Goal: Information Seeking & Learning: Learn about a topic

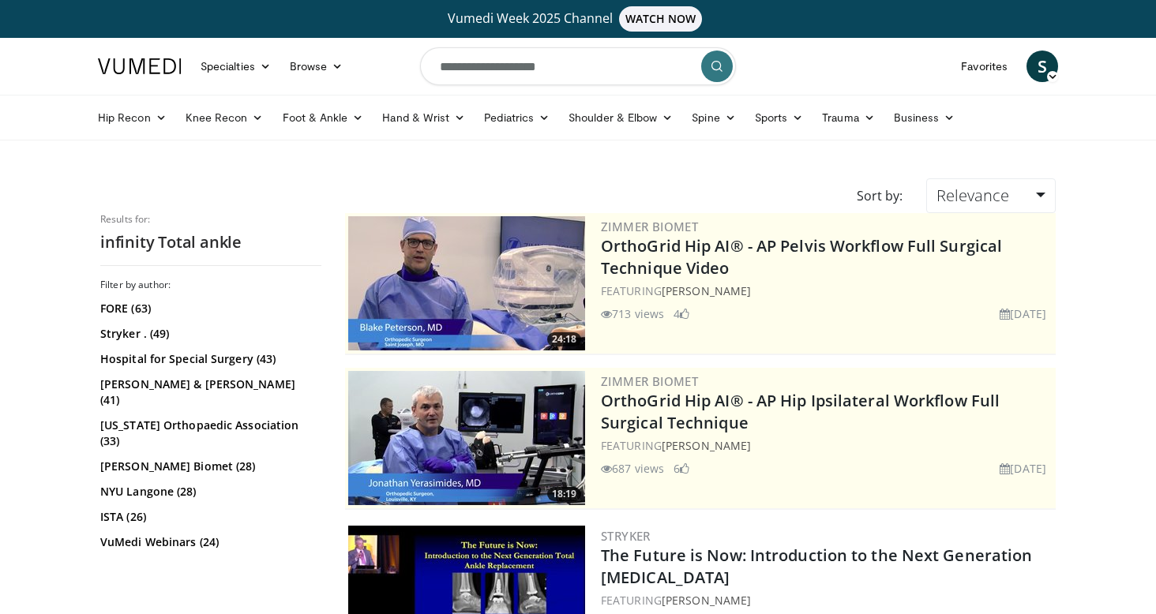
scroll to position [902, 0]
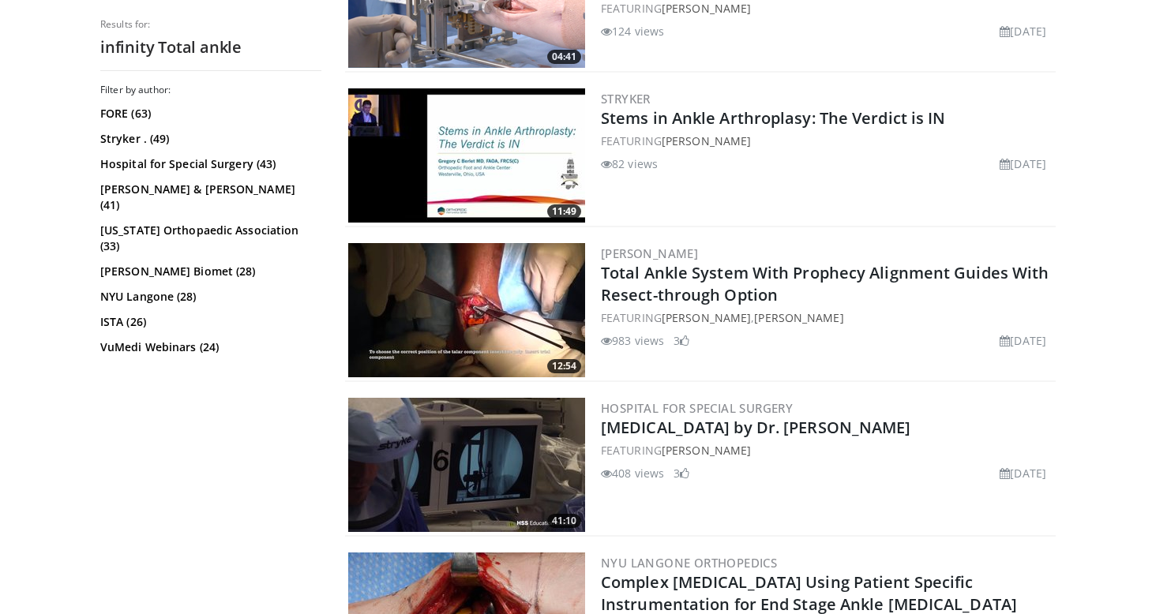
click at [514, 331] on img at bounding box center [466, 310] width 237 height 134
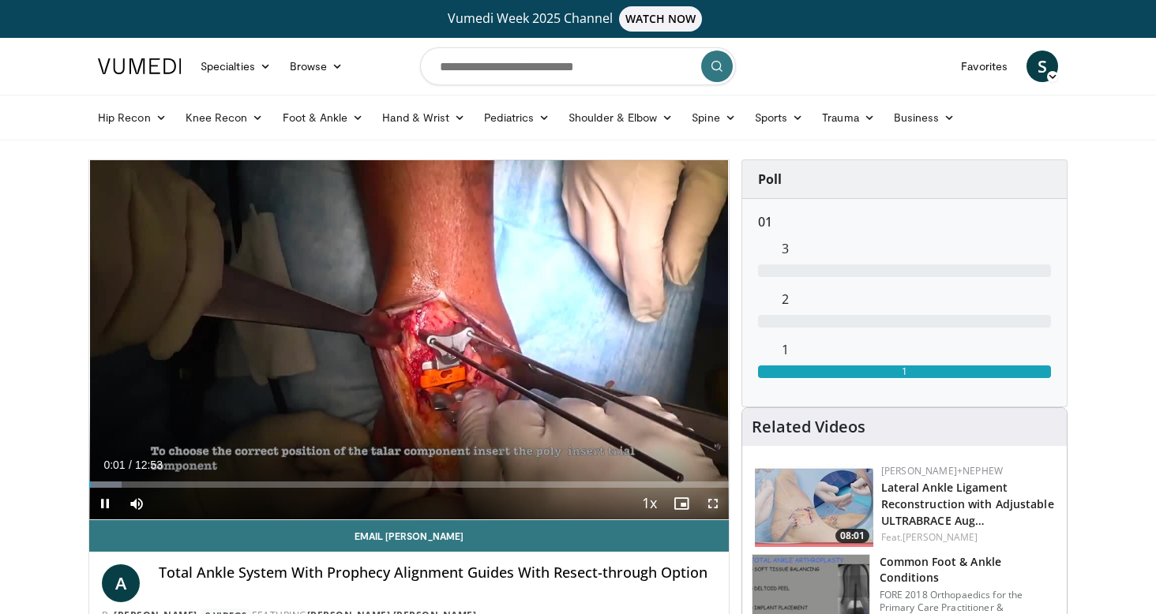
click at [708, 508] on span "Video Player" at bounding box center [713, 504] width 32 height 32
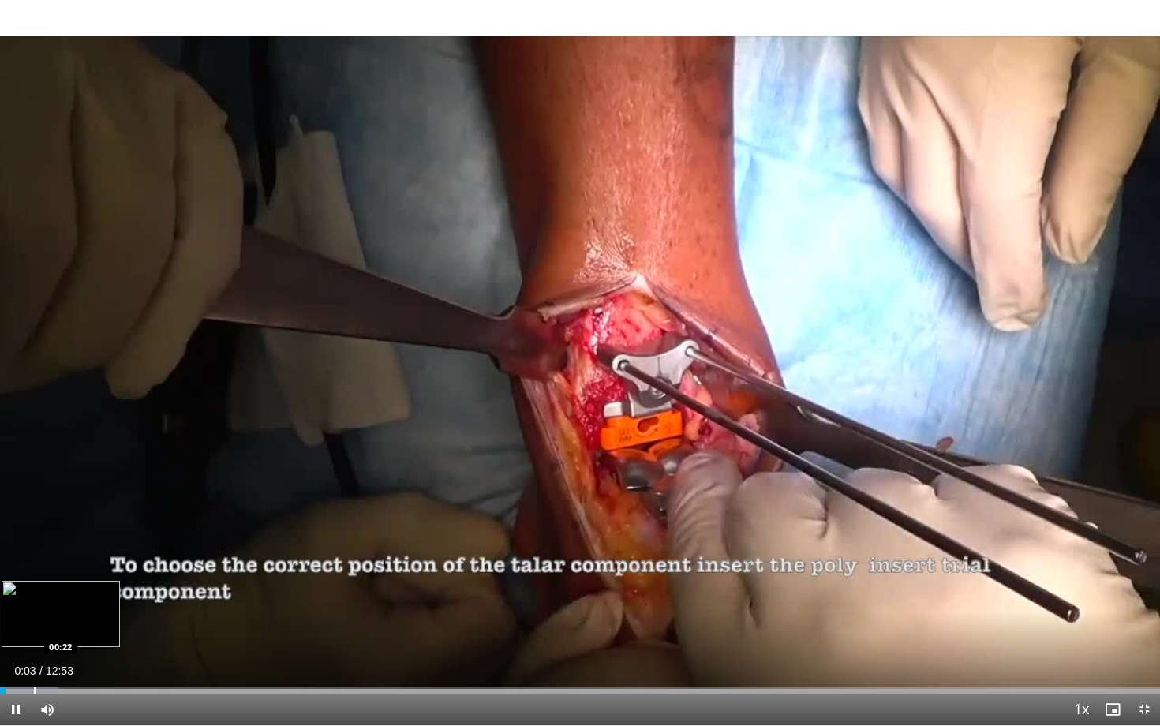
click at [34, 613] on div "Loaded : 5.12% 00:03 00:22" at bounding box center [580, 686] width 1160 height 15
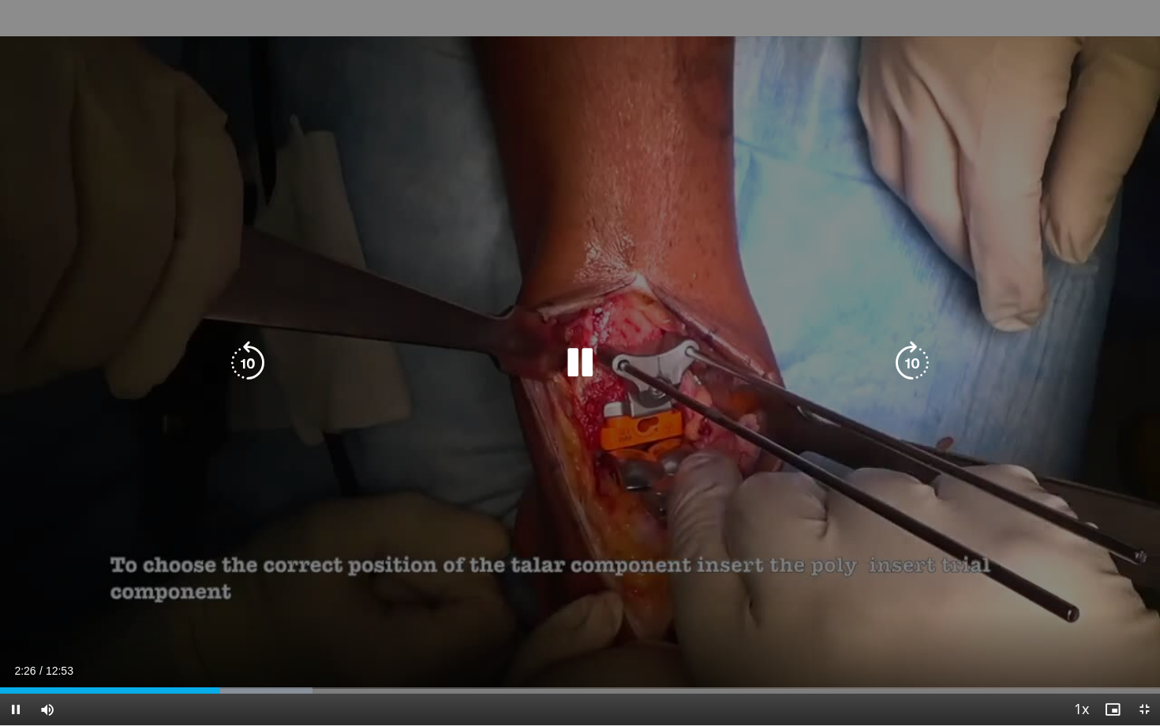
click at [590, 365] on icon "Video Player" at bounding box center [580, 363] width 44 height 44
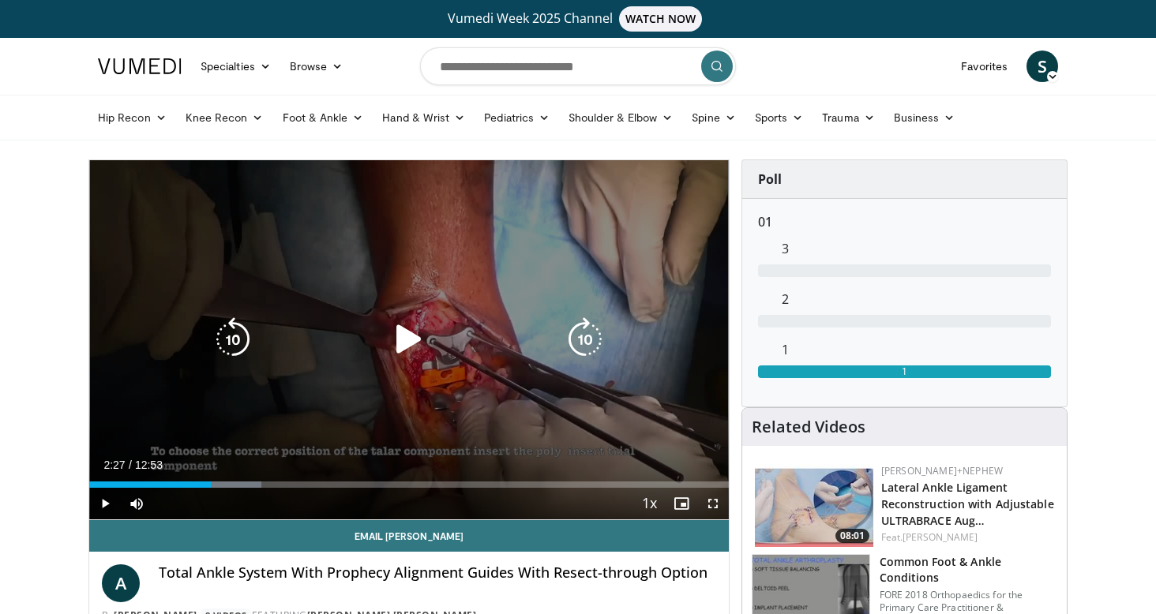
click at [414, 339] on icon "Video Player" at bounding box center [409, 339] width 44 height 44
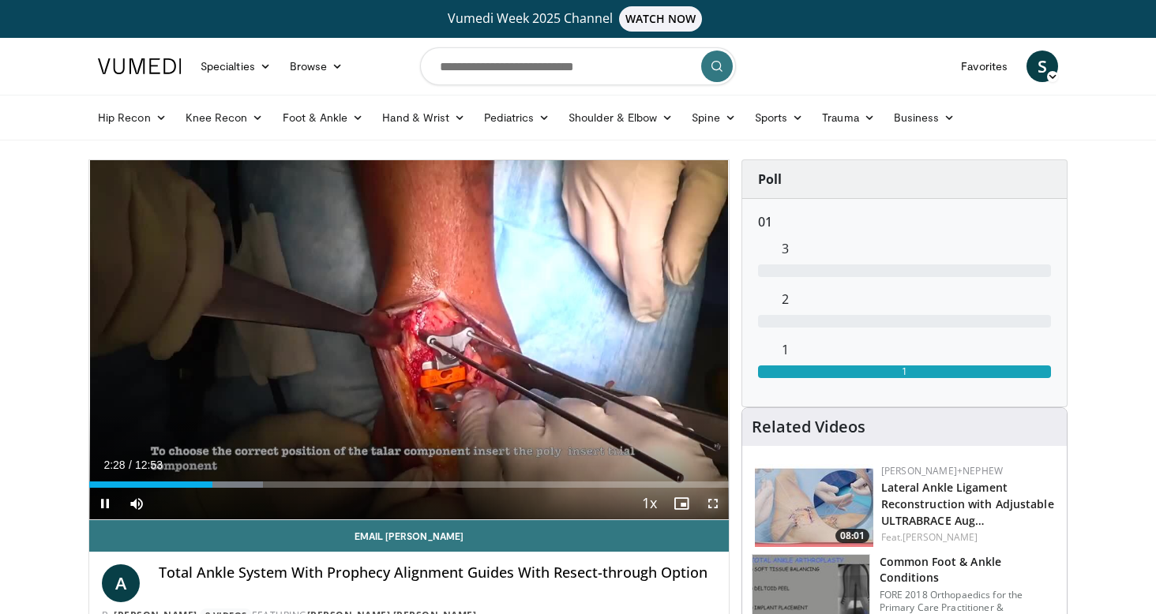
click at [712, 508] on span "Video Player" at bounding box center [713, 504] width 32 height 32
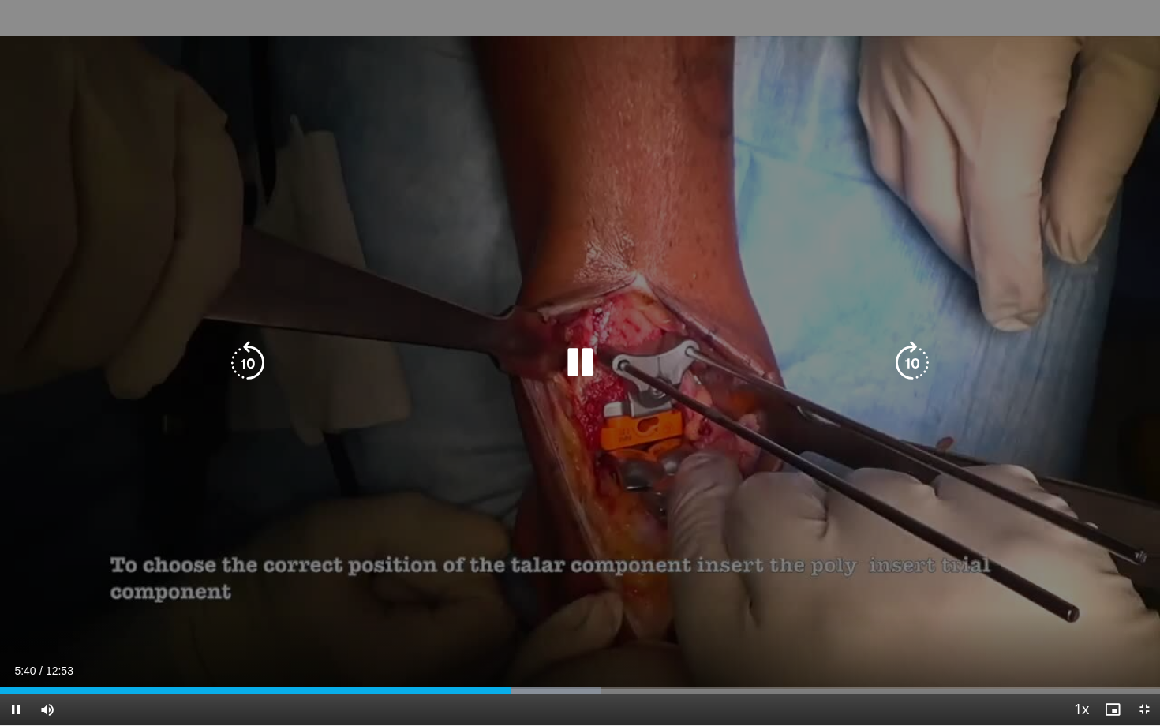
click at [579, 348] on icon "Video Player" at bounding box center [580, 363] width 44 height 44
click at [567, 381] on icon "Video Player" at bounding box center [580, 363] width 44 height 44
click at [581, 362] on icon "Video Player" at bounding box center [580, 363] width 44 height 44
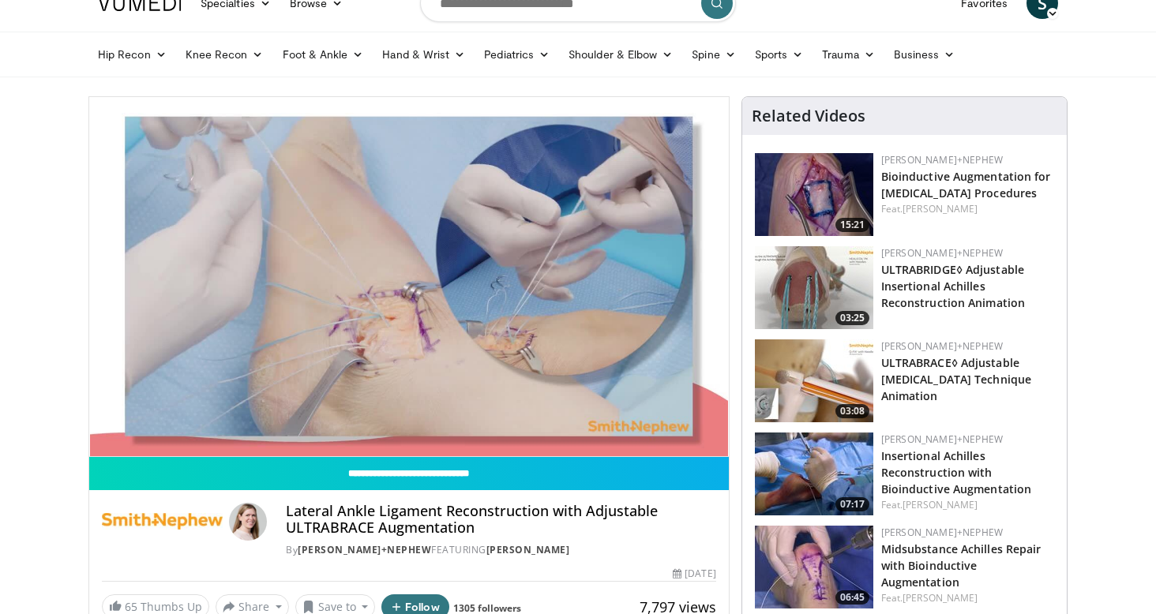
scroll to position [66, 0]
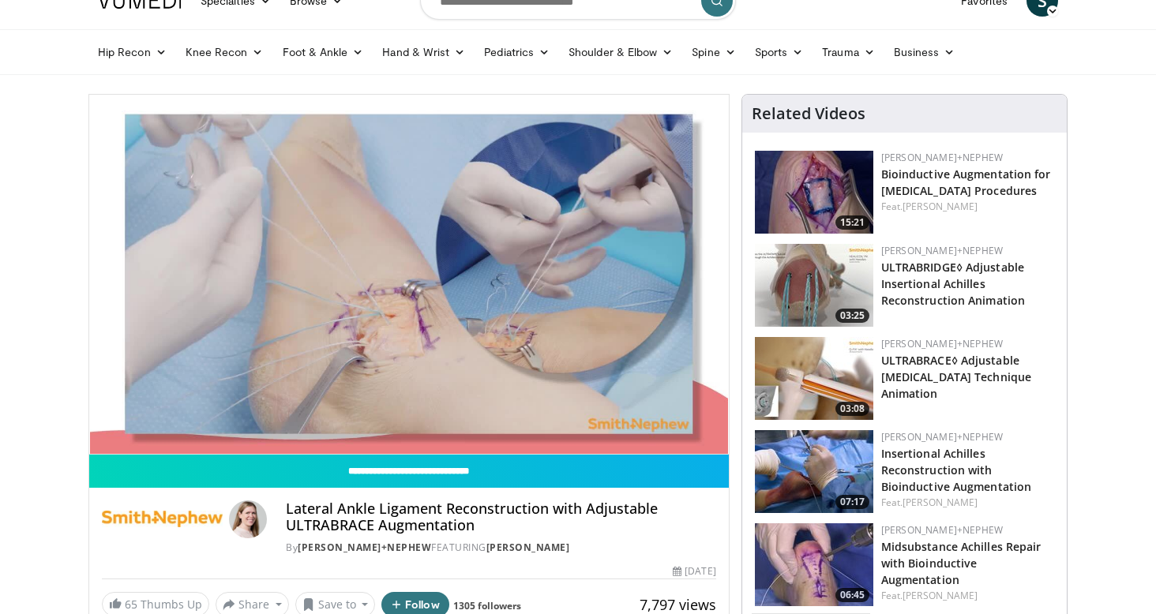
click at [831, 189] on img at bounding box center [814, 192] width 118 height 83
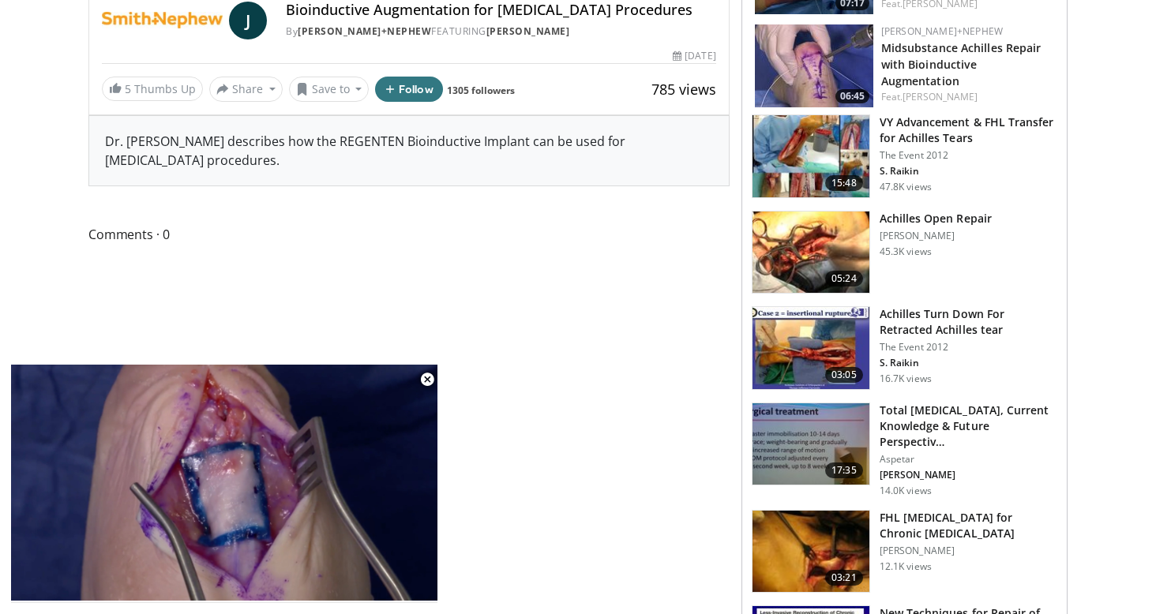
scroll to position [576, 0]
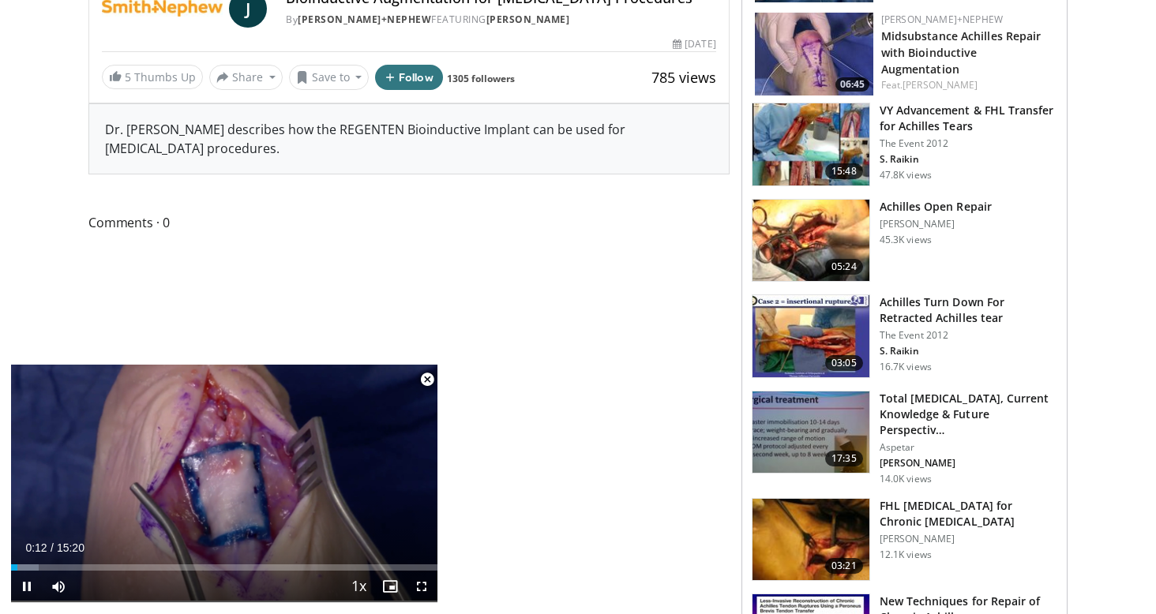
click at [426, 377] on span "Video Player" at bounding box center [427, 380] width 32 height 32
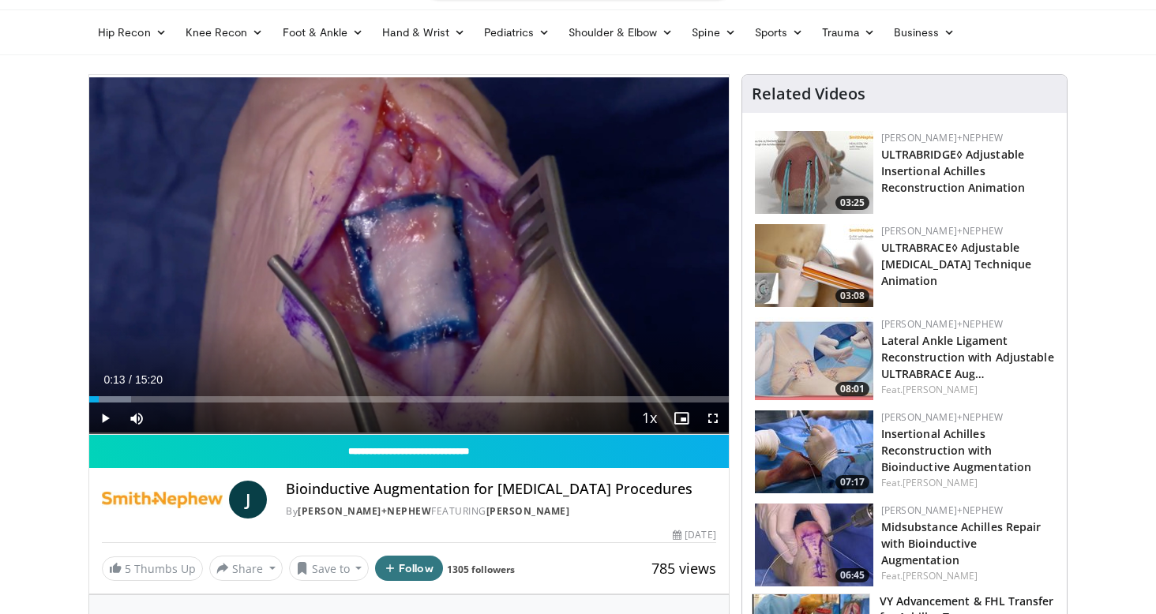
scroll to position [82, 0]
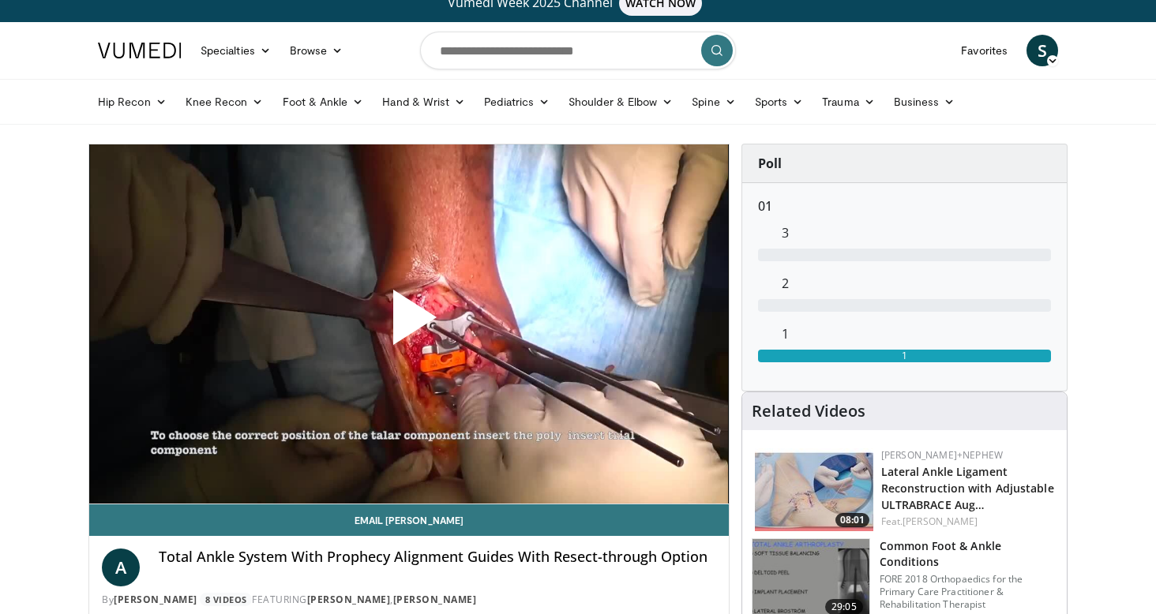
scroll to position [17, 0]
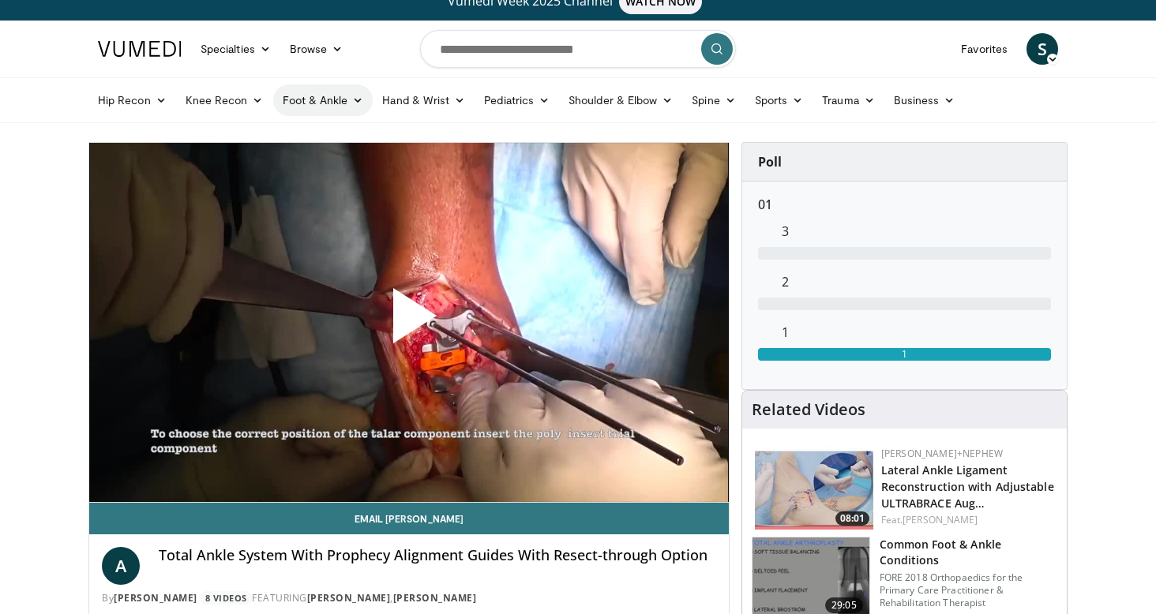
click at [313, 103] on link "Foot & Ankle" at bounding box center [323, 100] width 100 height 32
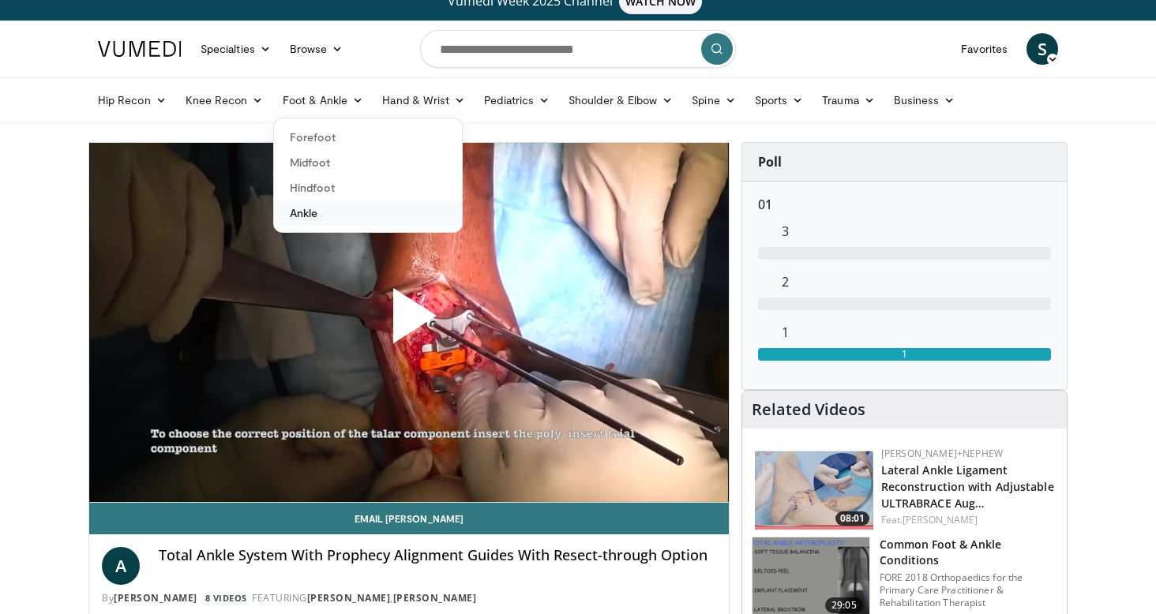
click at [303, 215] on link "Ankle" at bounding box center [368, 213] width 188 height 25
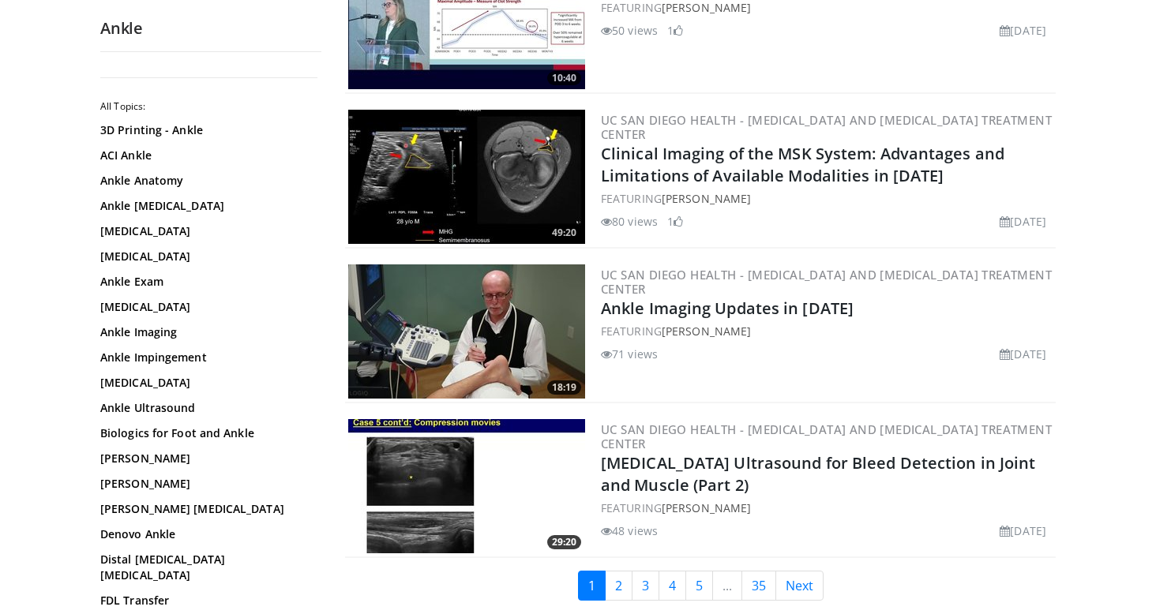
scroll to position [3582, 0]
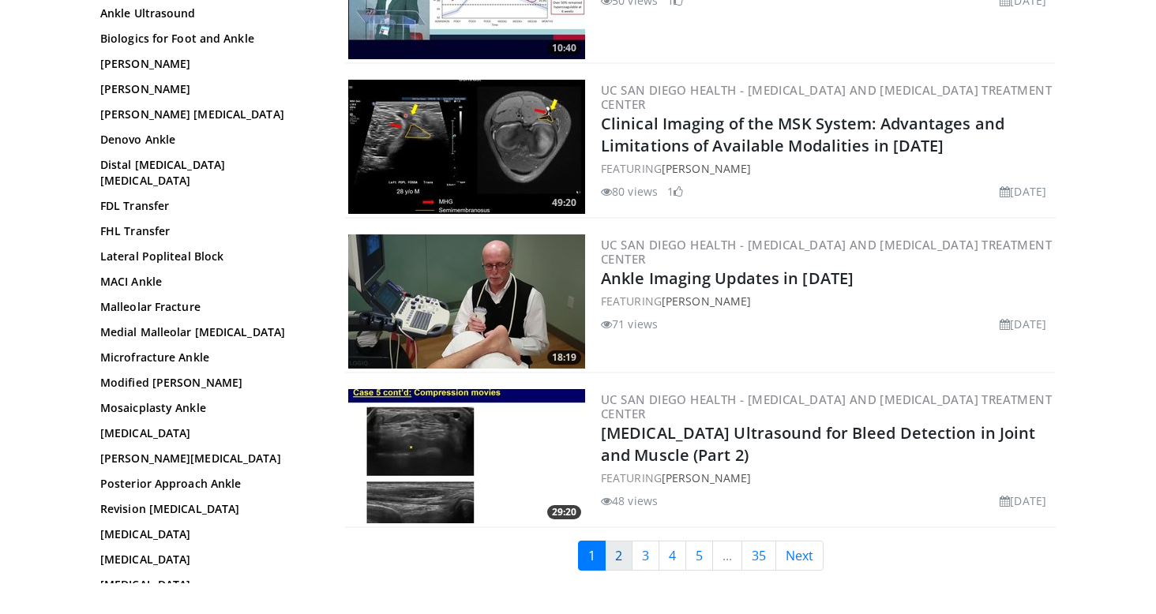
click at [615, 541] on link "2" at bounding box center [619, 556] width 28 height 30
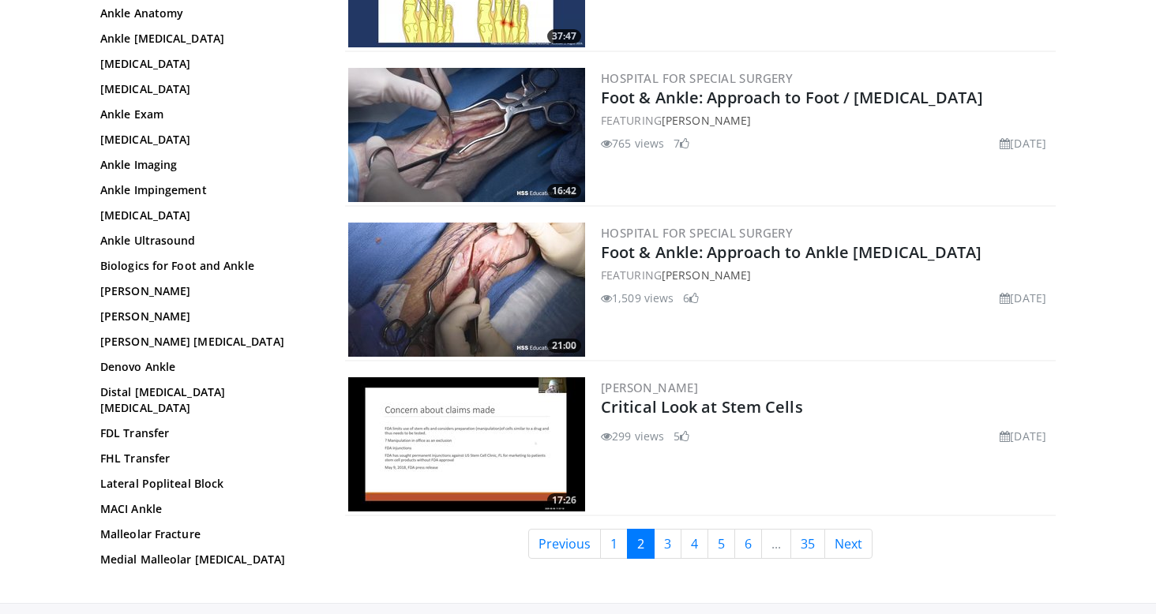
scroll to position [3606, 0]
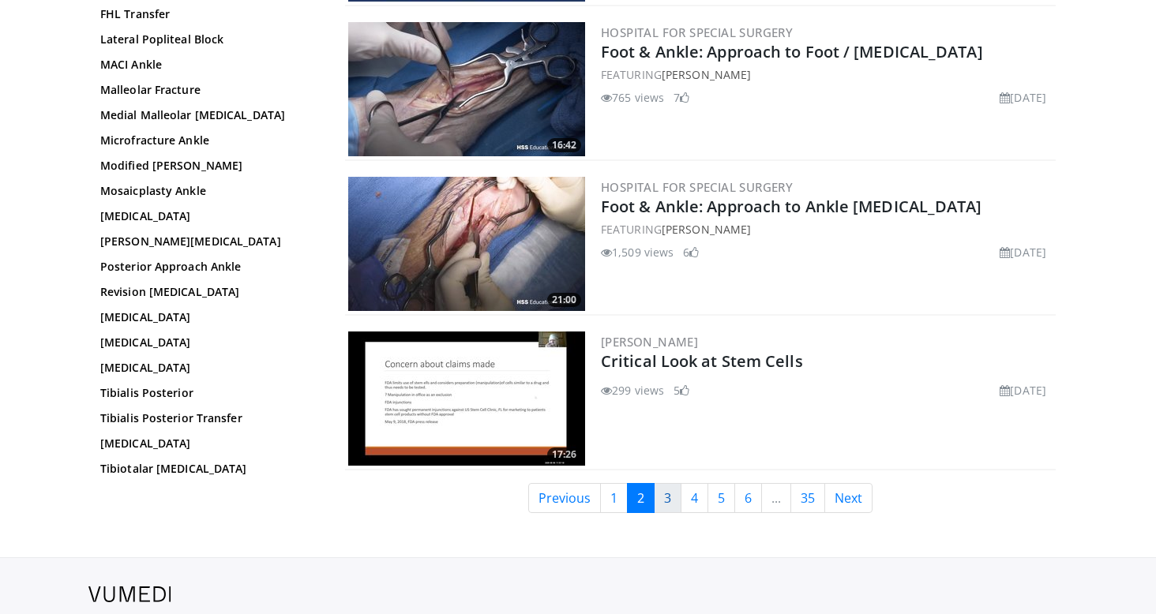
click at [669, 497] on link "3" at bounding box center [668, 498] width 28 height 30
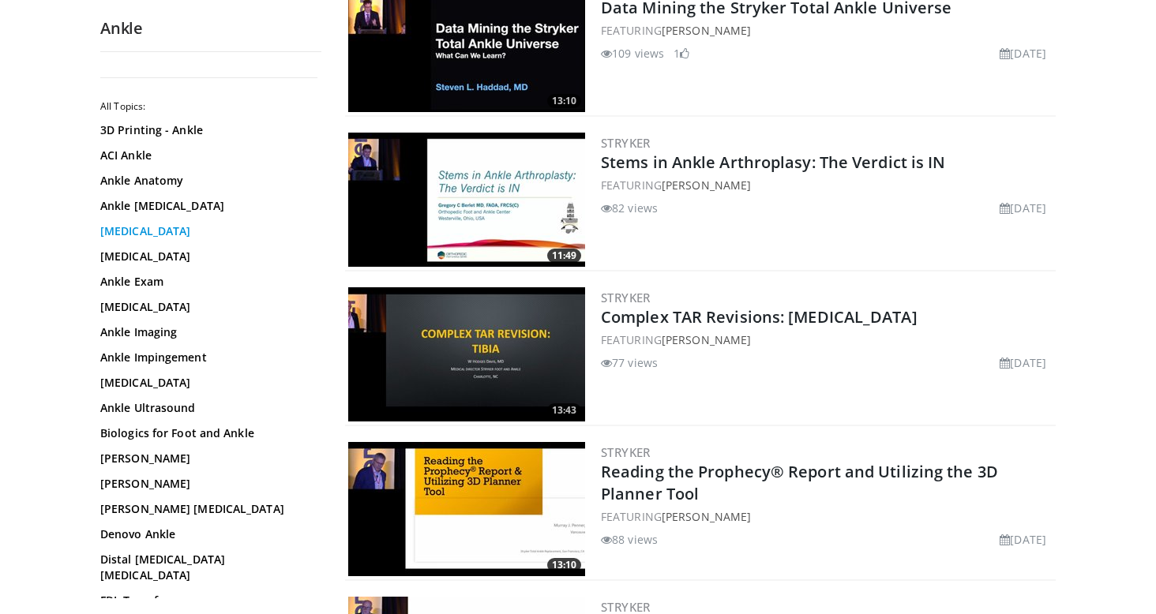
click at [182, 229] on link "[MEDICAL_DATA]" at bounding box center [206, 231] width 213 height 16
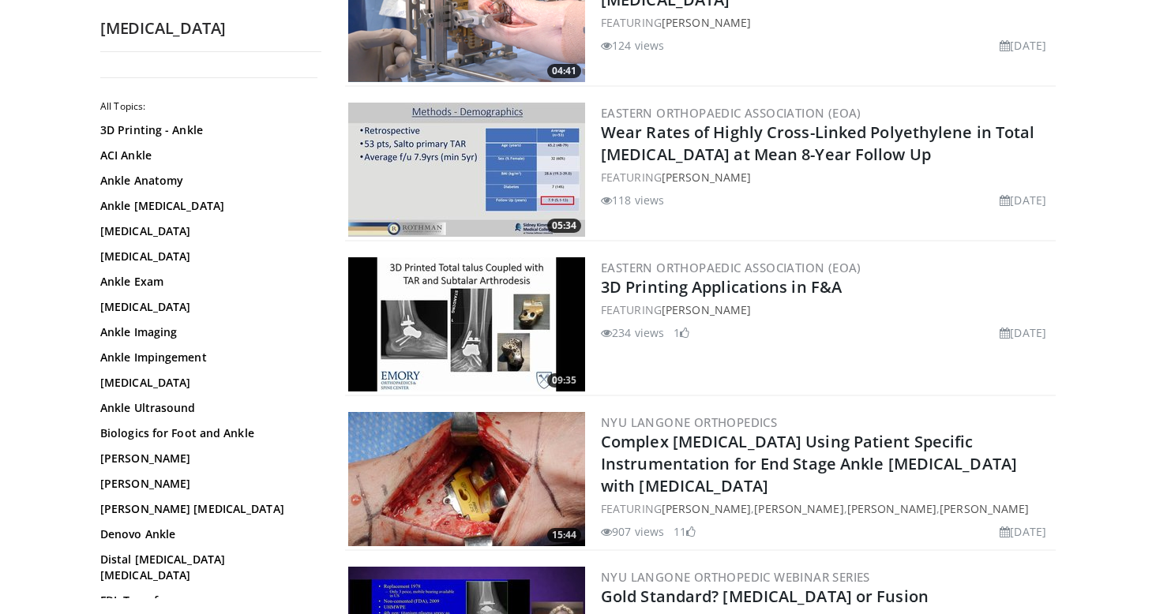
scroll to position [2795, 0]
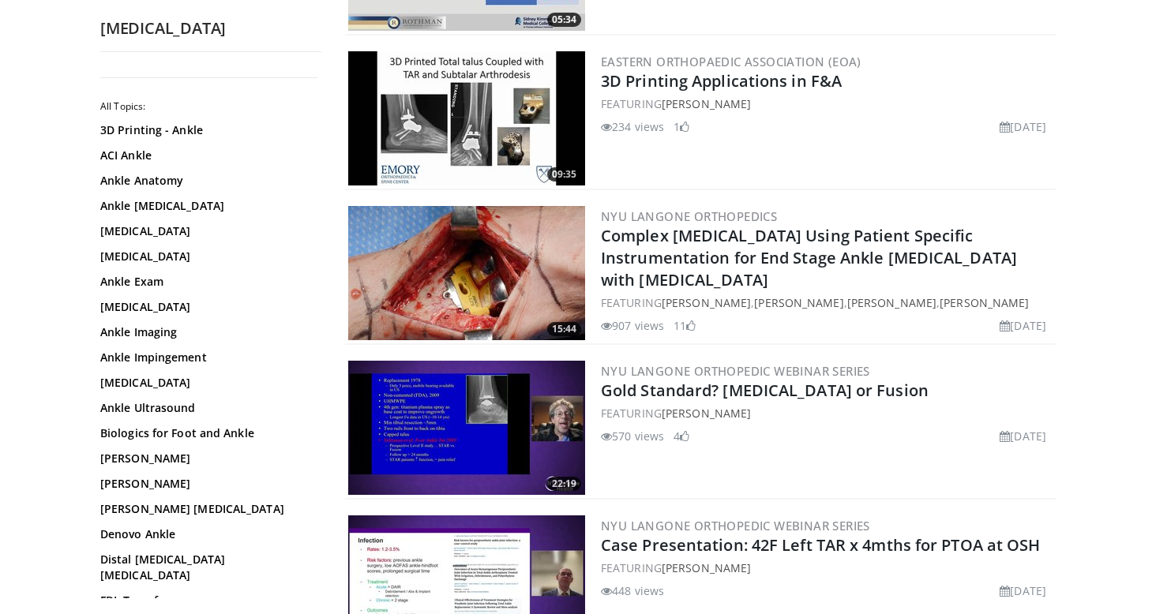
click at [469, 283] on img at bounding box center [466, 273] width 237 height 134
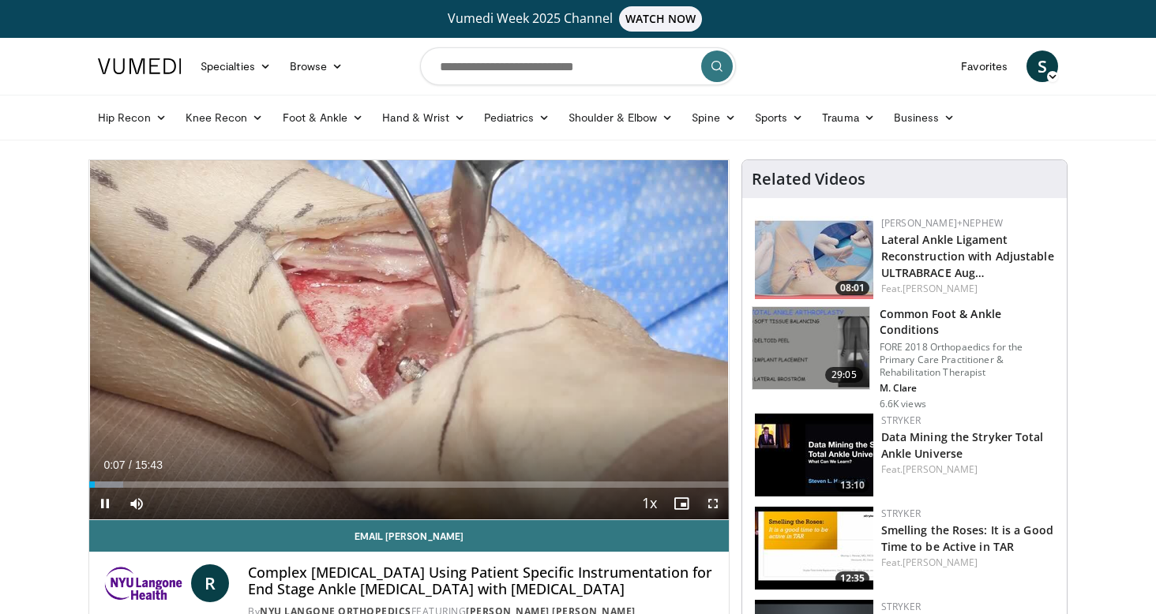
click at [710, 505] on span "Video Player" at bounding box center [713, 504] width 32 height 32
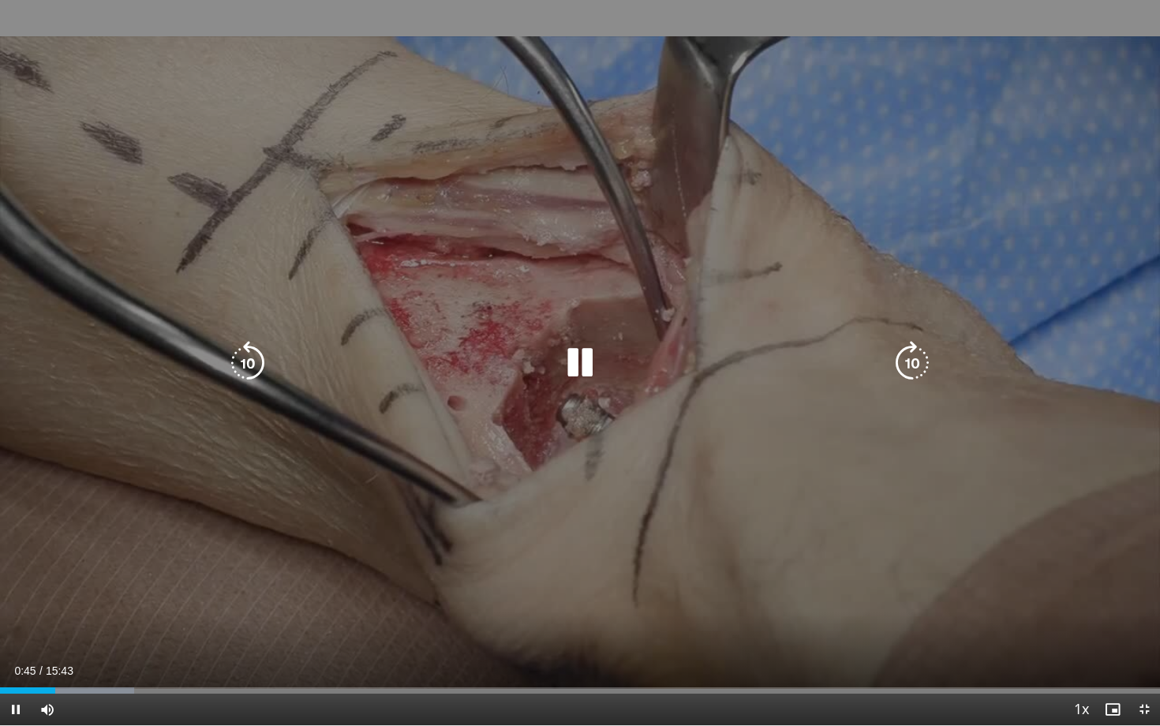
click at [699, 423] on div "10 seconds Tap to unmute" at bounding box center [580, 362] width 1160 height 725
click at [581, 366] on icon "Video Player" at bounding box center [580, 363] width 44 height 44
click at [576, 362] on icon "Video Player" at bounding box center [580, 363] width 44 height 44
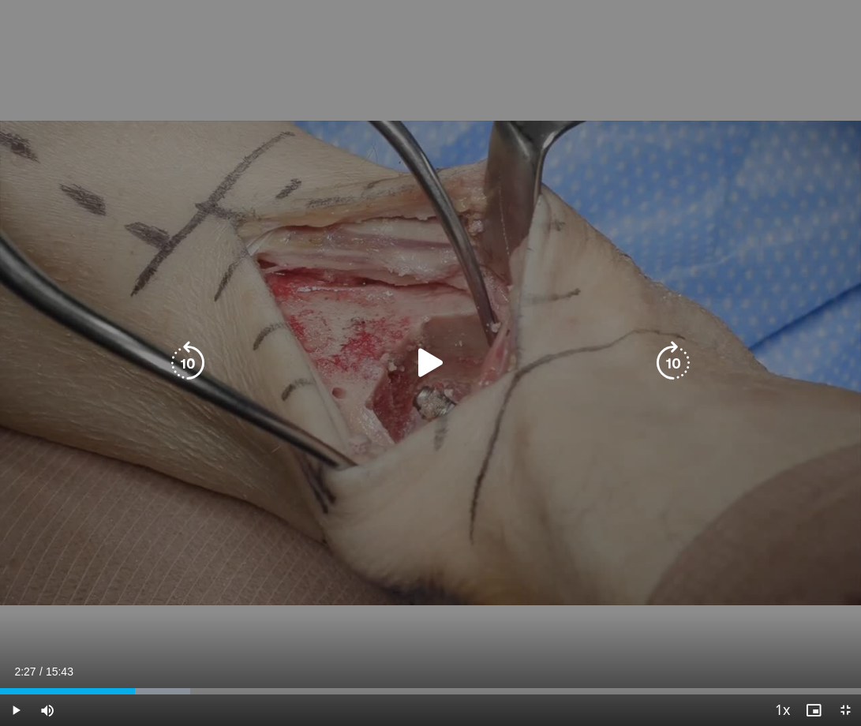
drag, startPoint x: 74, startPoint y: 176, endPoint x: 229, endPoint y: 178, distance: 154.7
click at [229, 178] on div "10 seconds Tap to unmute" at bounding box center [430, 363] width 861 height 726
click at [207, 217] on div "10 seconds Tap to unmute" at bounding box center [430, 363] width 861 height 726
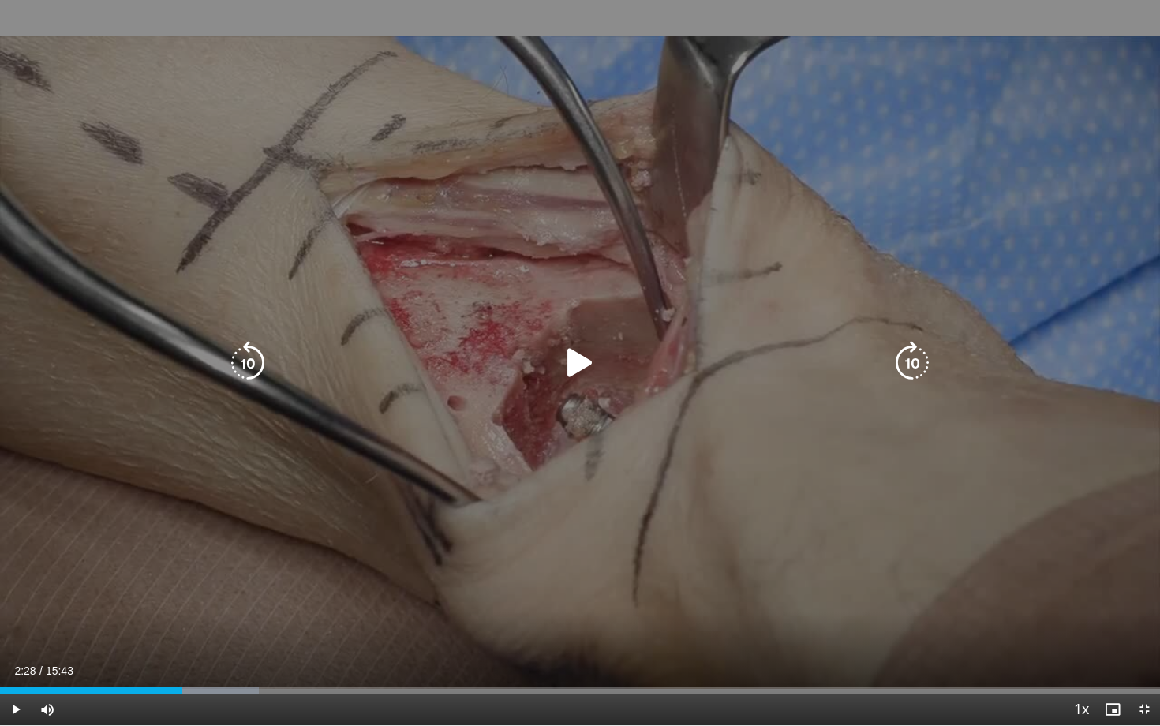
click at [879, 206] on div "10 seconds Tap to unmute" at bounding box center [580, 362] width 1160 height 725
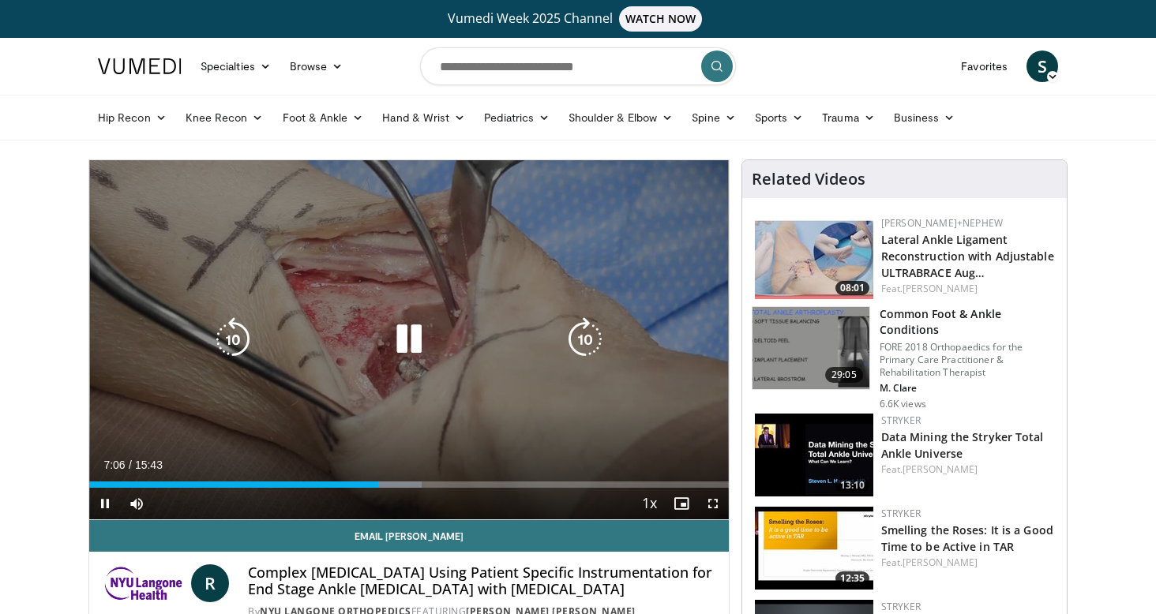
click at [400, 343] on icon "Video Player" at bounding box center [409, 339] width 44 height 44
click at [411, 328] on icon "Video Player" at bounding box center [409, 339] width 44 height 44
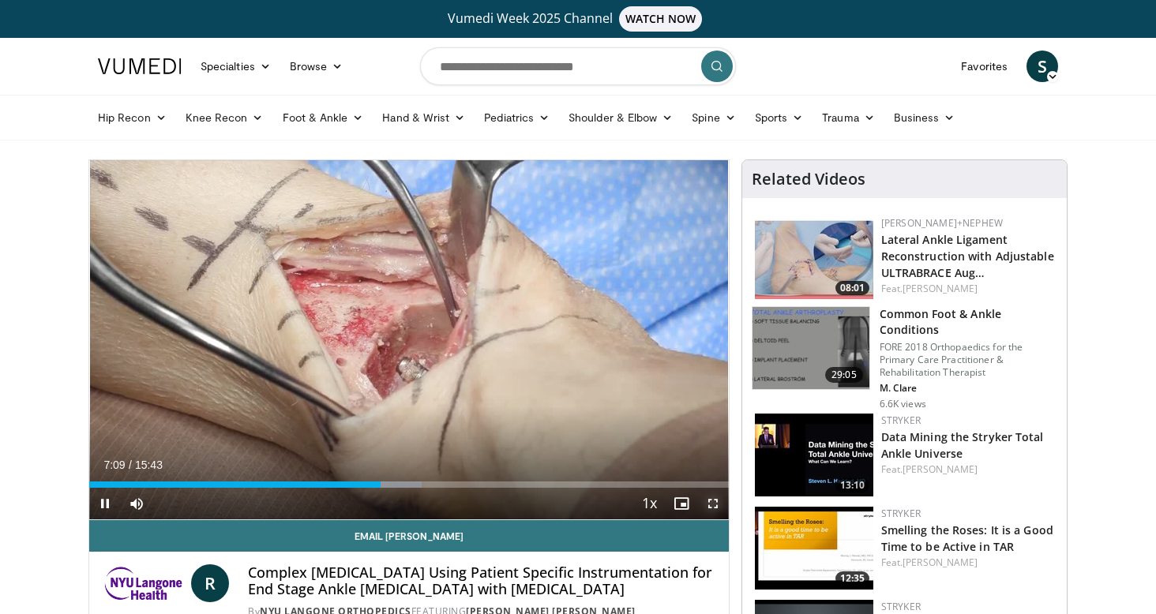
click at [714, 507] on span "Video Player" at bounding box center [713, 504] width 32 height 32
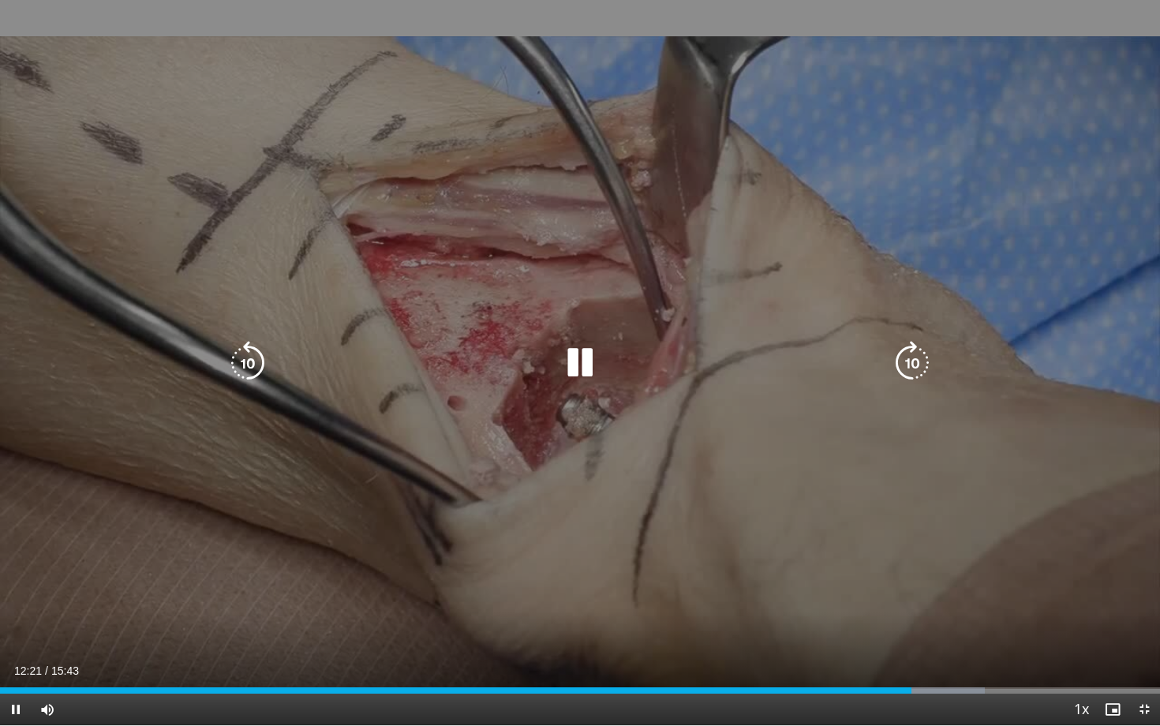
click at [582, 358] on icon "Video Player" at bounding box center [580, 363] width 44 height 44
